Goal: Transaction & Acquisition: Purchase product/service

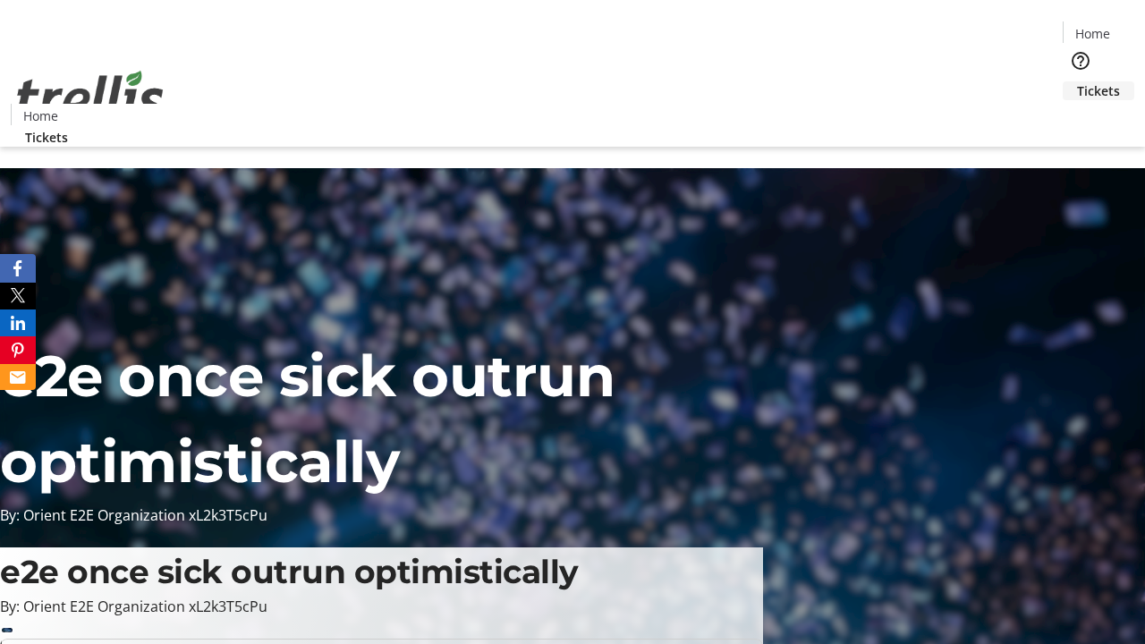
click at [1077, 81] on span "Tickets" at bounding box center [1098, 90] width 43 height 19
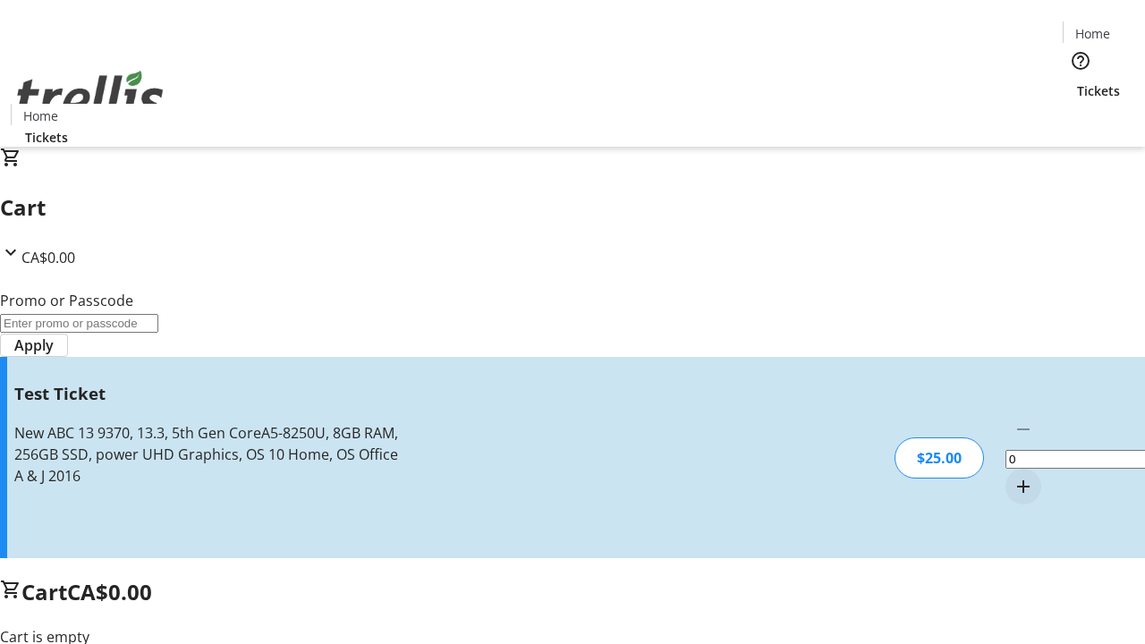
click at [1013, 476] on mat-icon "Increment by one" at bounding box center [1023, 486] width 21 height 21
type input "1"
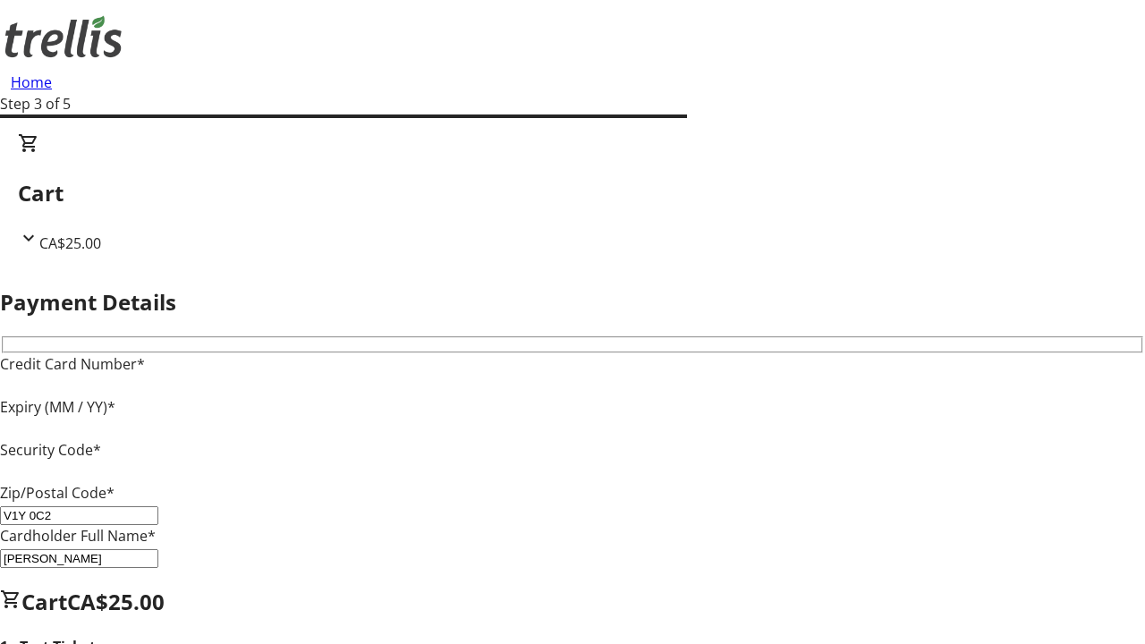
type input "V1Y 0C2"
